Goal: Book appointment/travel/reservation

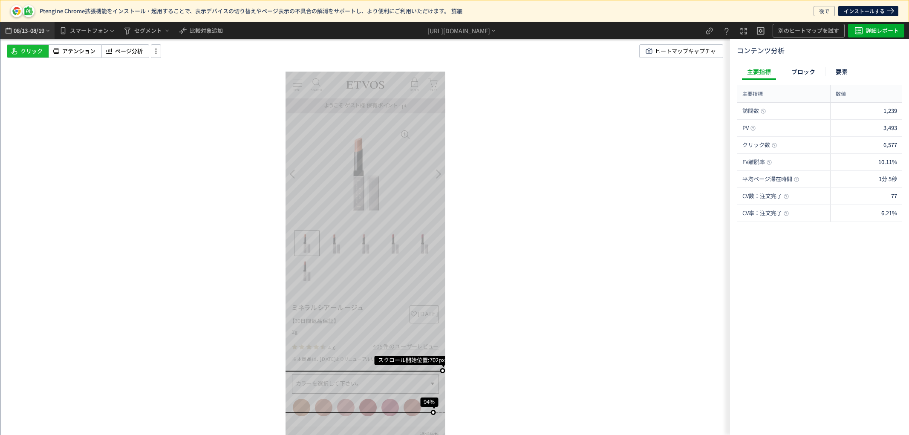
click at [41, 35] on span "08/19" at bounding box center [37, 30] width 14 height 17
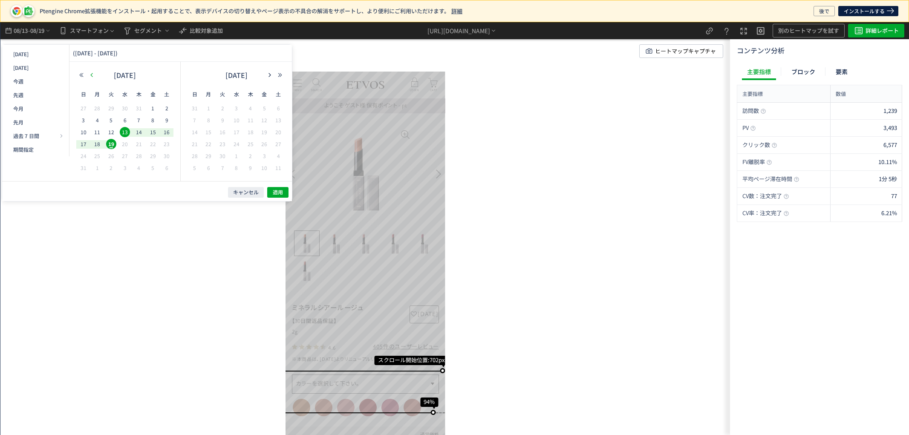
click at [92, 78] on icon "button" at bounding box center [91, 74] width 5 height 5
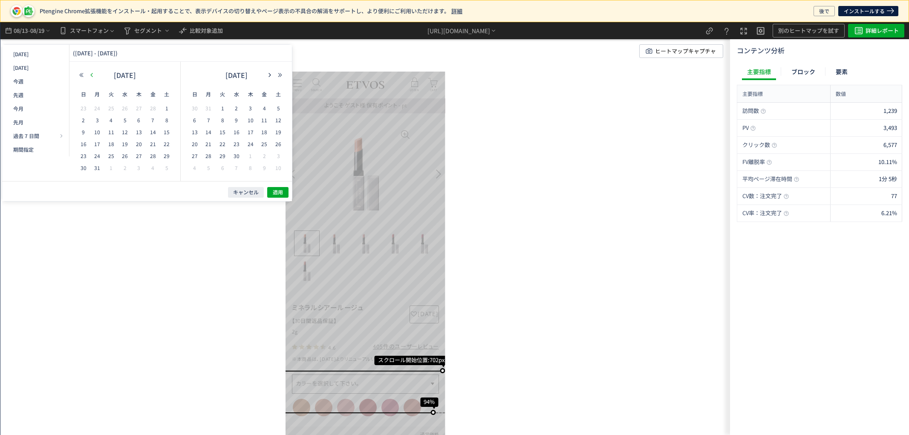
click at [92, 78] on icon "button" at bounding box center [91, 74] width 5 height 5
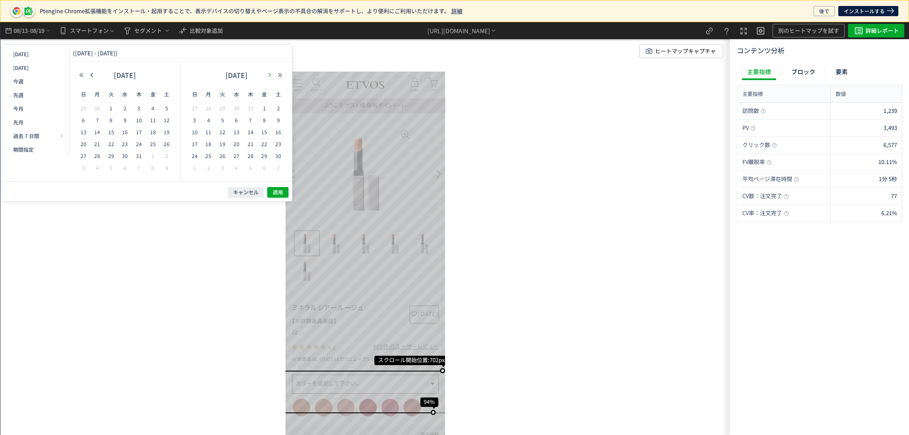
click at [268, 75] on icon "button" at bounding box center [269, 74] width 5 height 5
click at [265, 145] on span "20" at bounding box center [264, 144] width 10 height 10
click at [249, 154] on span "26" at bounding box center [251, 156] width 10 height 10
click at [279, 190] on span "適用" at bounding box center [278, 192] width 10 height 7
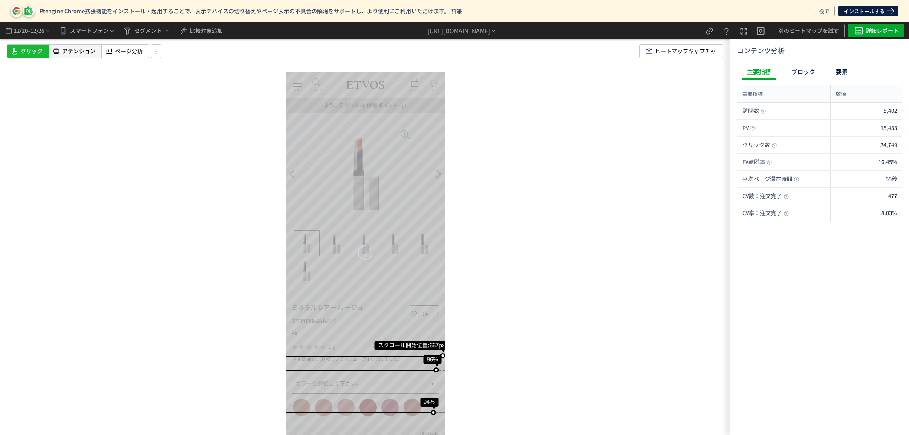
click at [78, 47] on span "アテンション" at bounding box center [78, 51] width 33 height 8
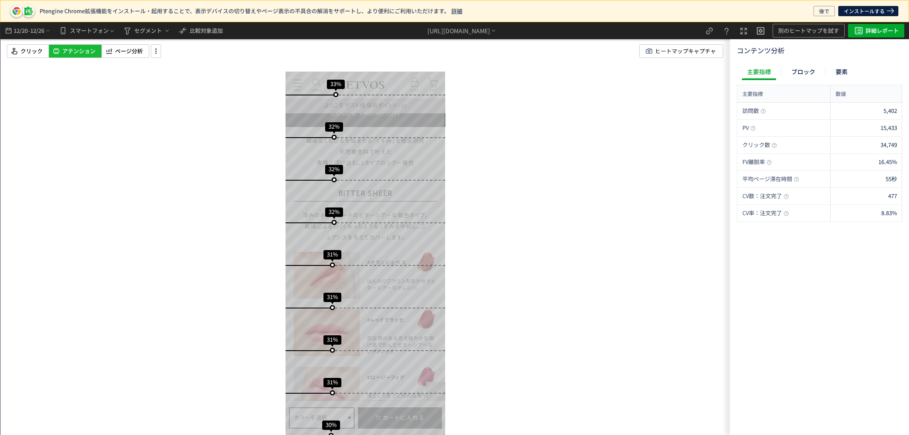
scroll to position [804, 0]
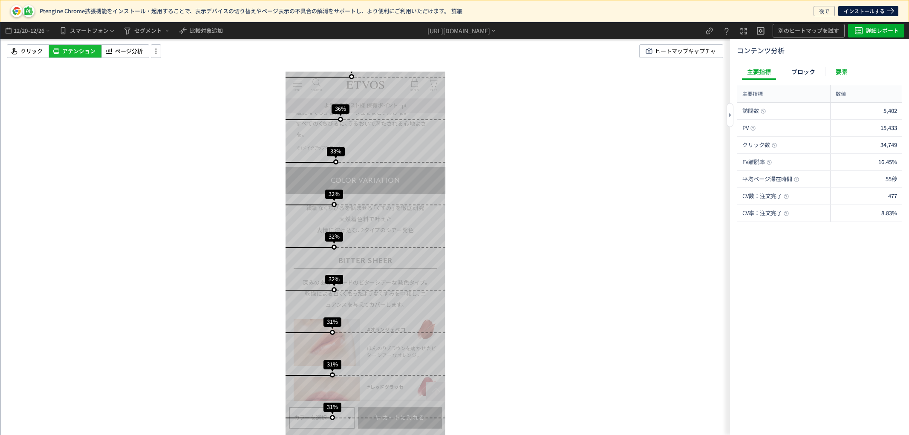
click at [832, 67] on div "要素" at bounding box center [842, 71] width 22 height 17
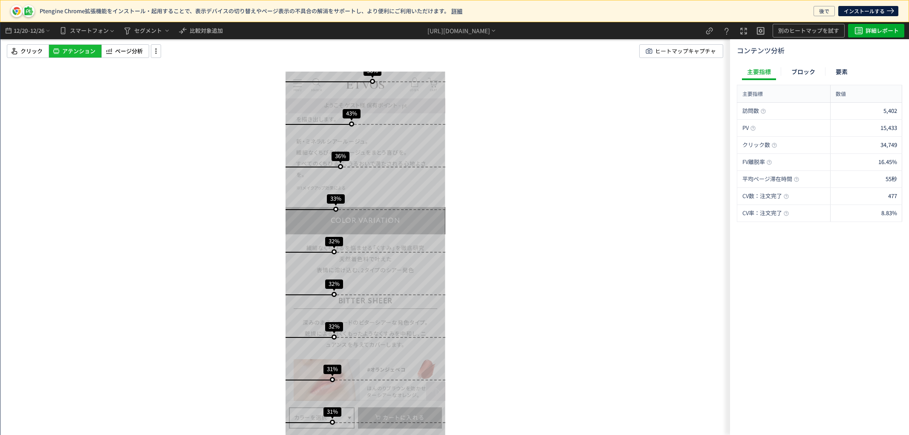
scroll to position [757, 0]
